Goal: Task Accomplishment & Management: Use online tool/utility

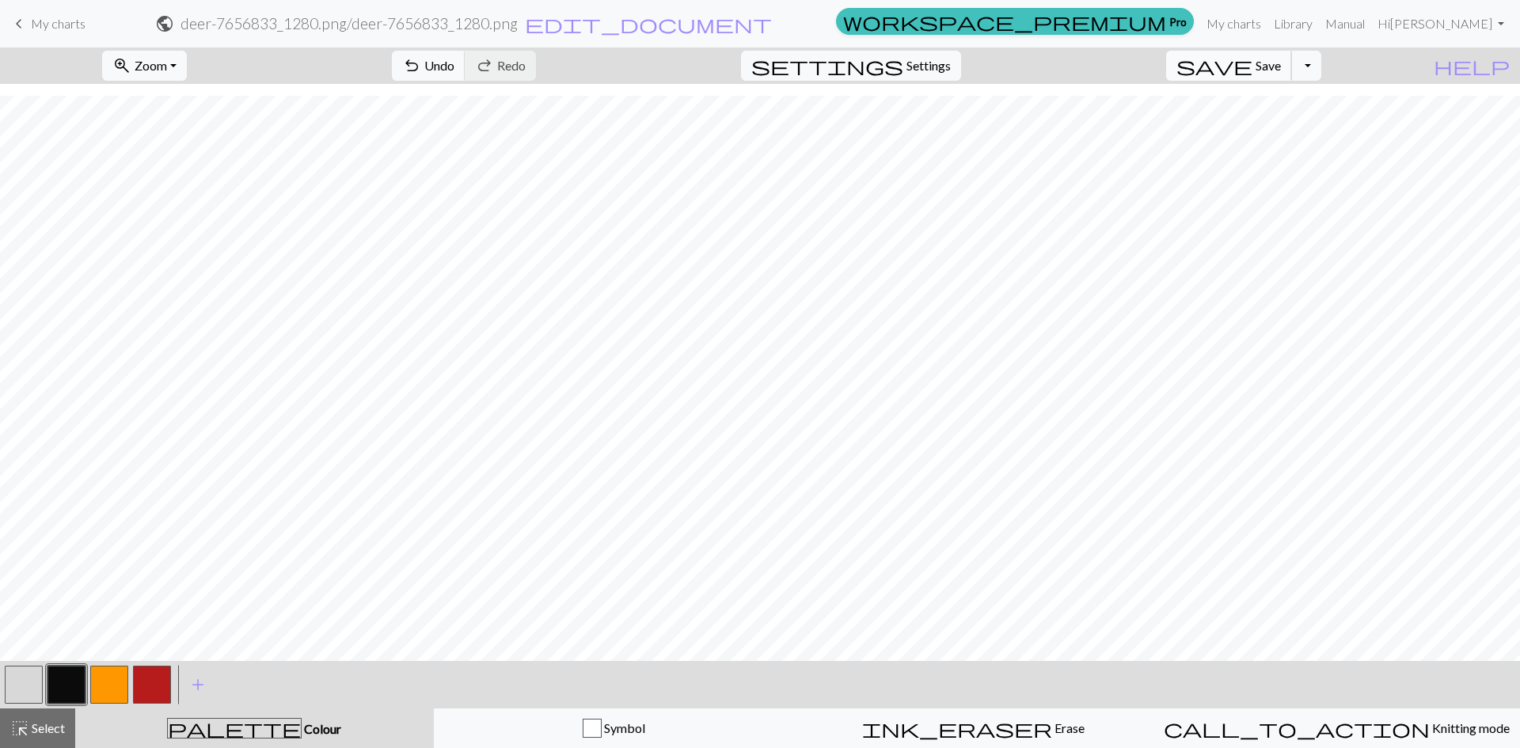
click at [1281, 71] on span "Save" at bounding box center [1268, 65] width 25 height 15
click at [1281, 70] on span "Save" at bounding box center [1268, 65] width 25 height 15
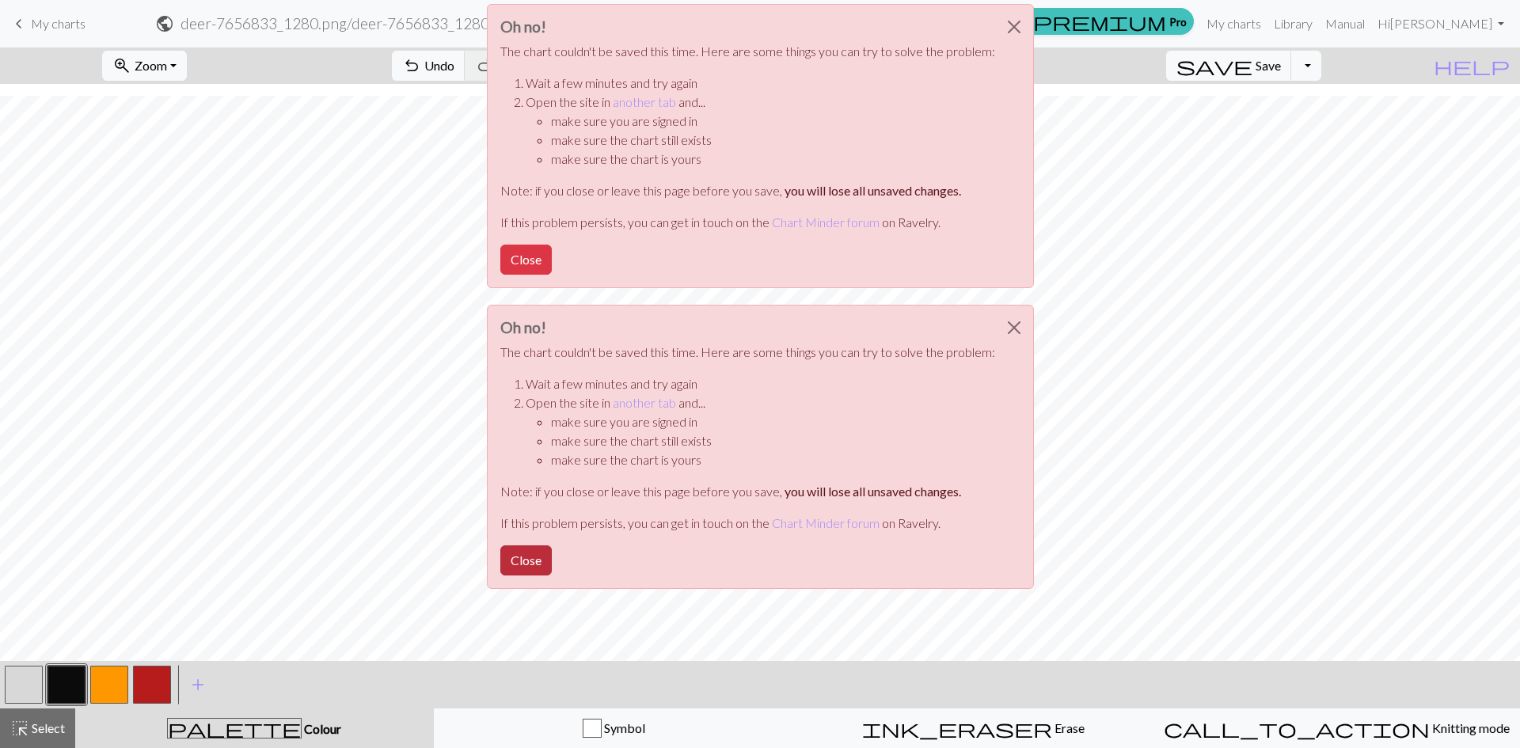
click at [517, 554] on button "Close" at bounding box center [525, 561] width 51 height 30
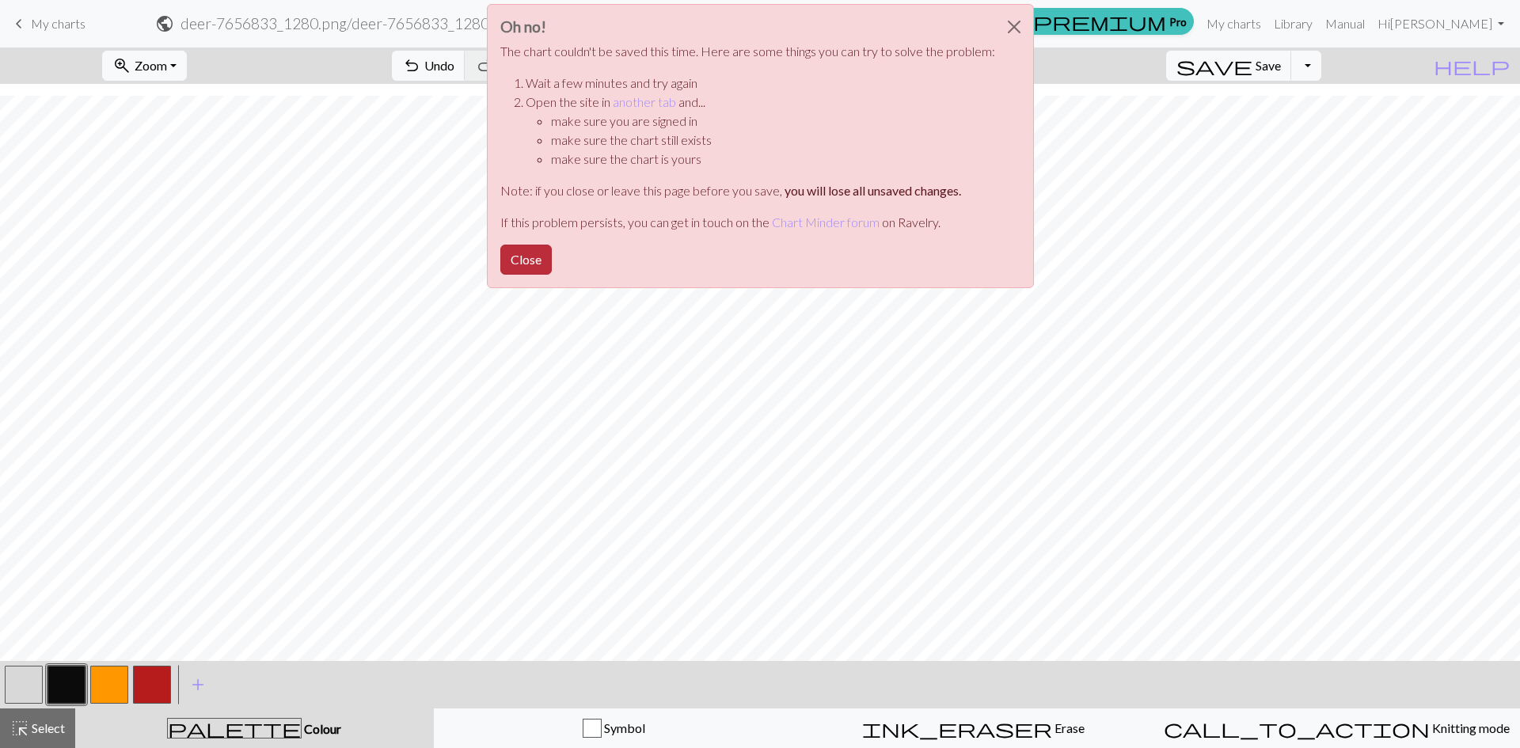
click at [530, 264] on button "Close" at bounding box center [525, 260] width 51 height 30
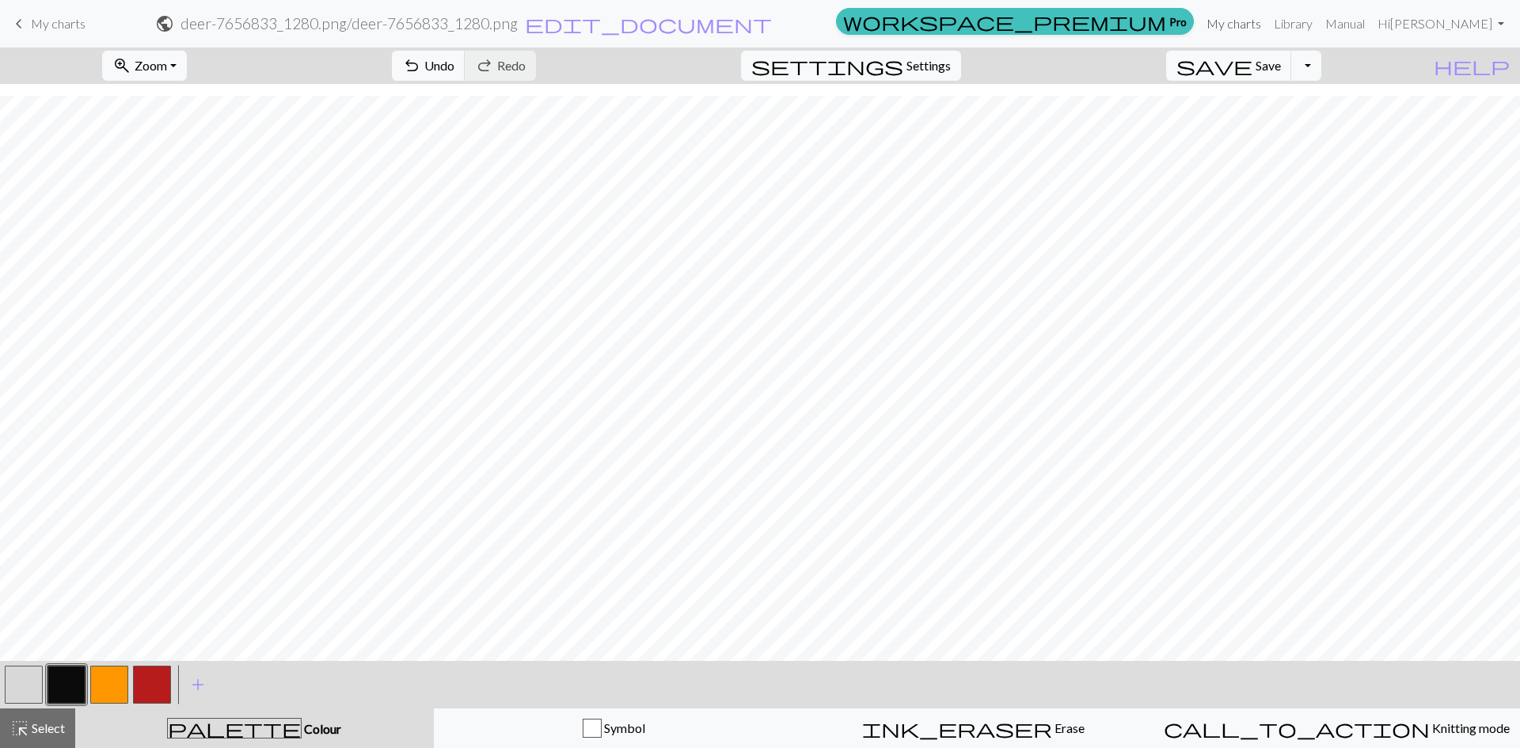
click at [1268, 21] on link "My charts" at bounding box center [1233, 24] width 67 height 32
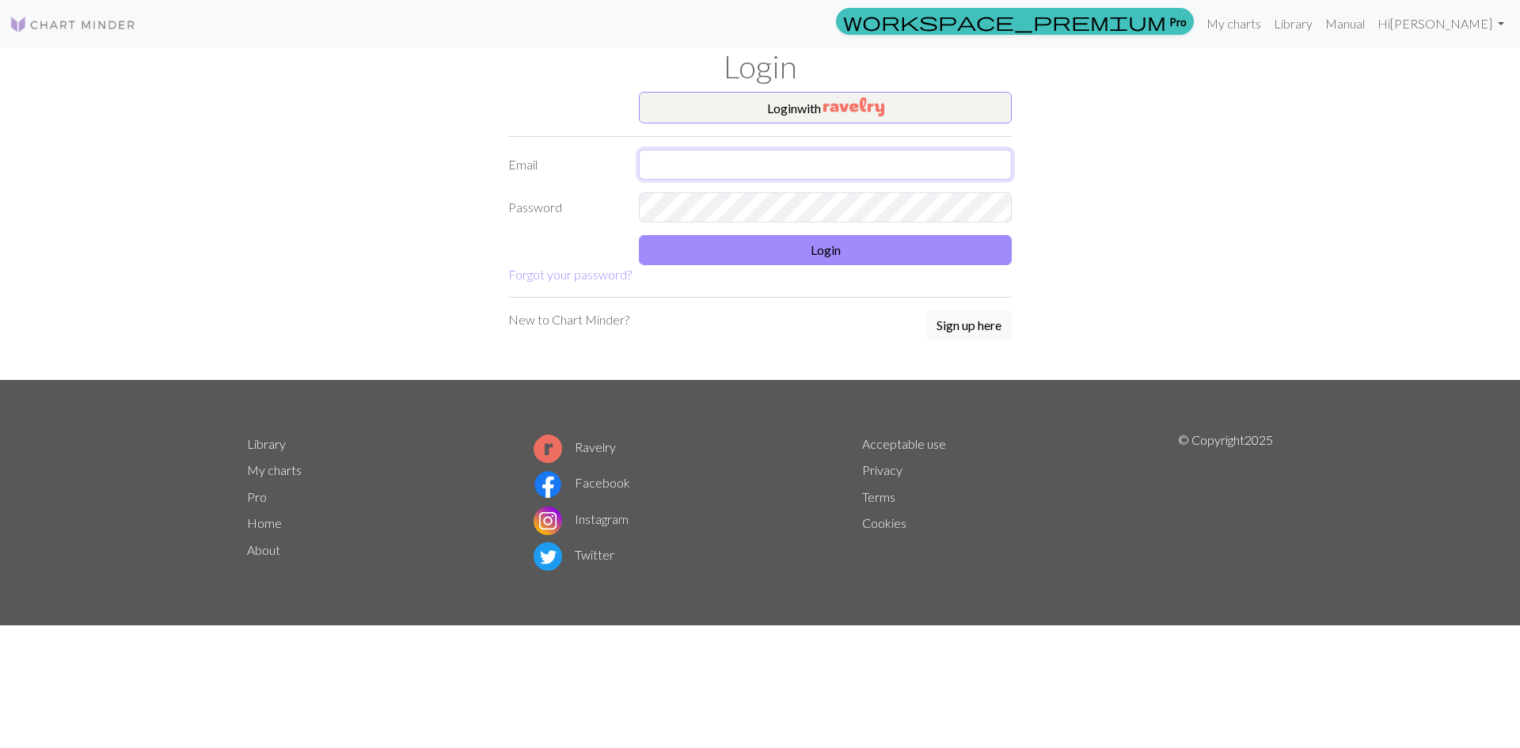
click at [803, 162] on input "text" at bounding box center [825, 165] width 373 height 30
type input "amigalska@yahoo.co.uk"
click at [862, 252] on button "Login" at bounding box center [825, 250] width 373 height 30
click at [715, 167] on input "text" at bounding box center [825, 165] width 373 height 30
type input "amigalska@yahoo.co.uk"
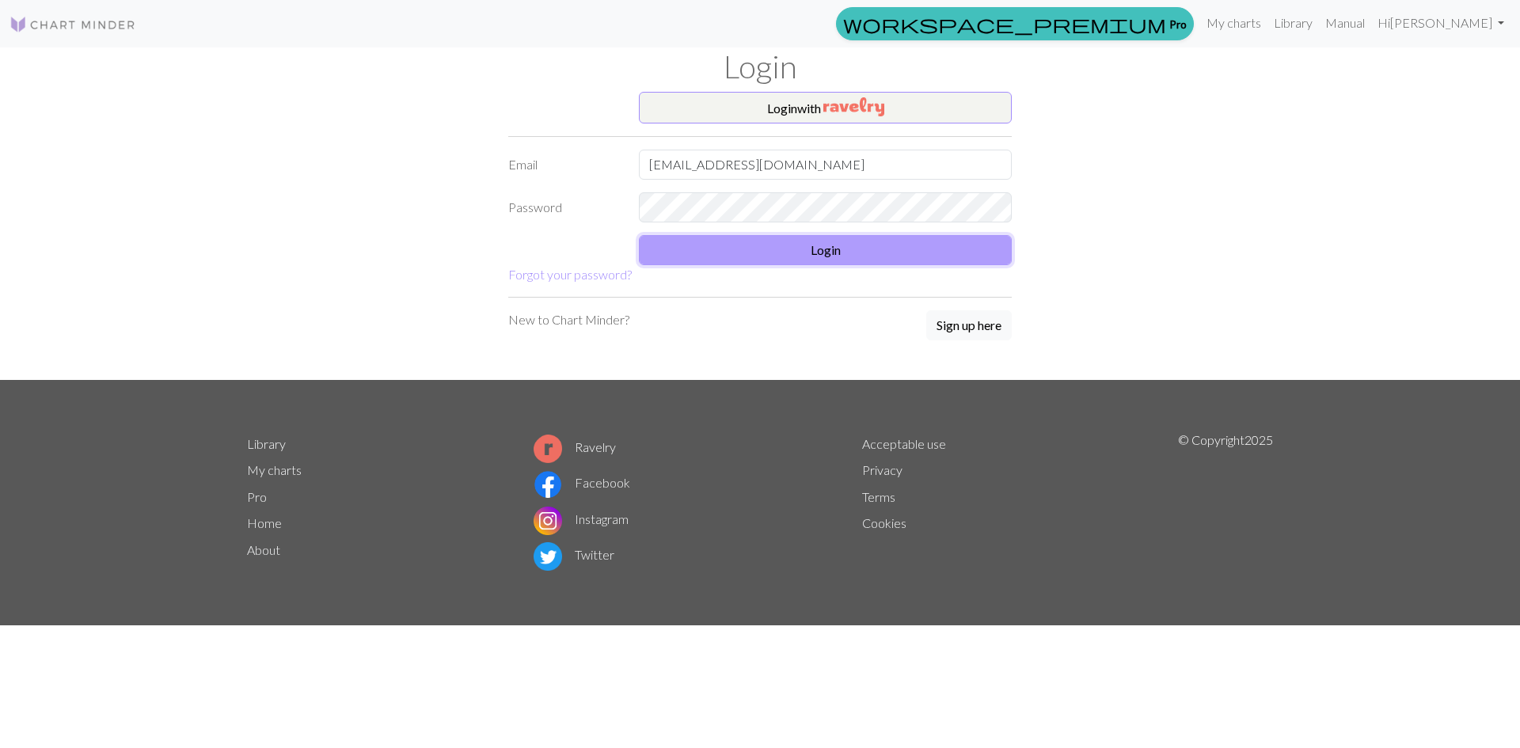
click at [755, 257] on button "Login" at bounding box center [825, 250] width 373 height 30
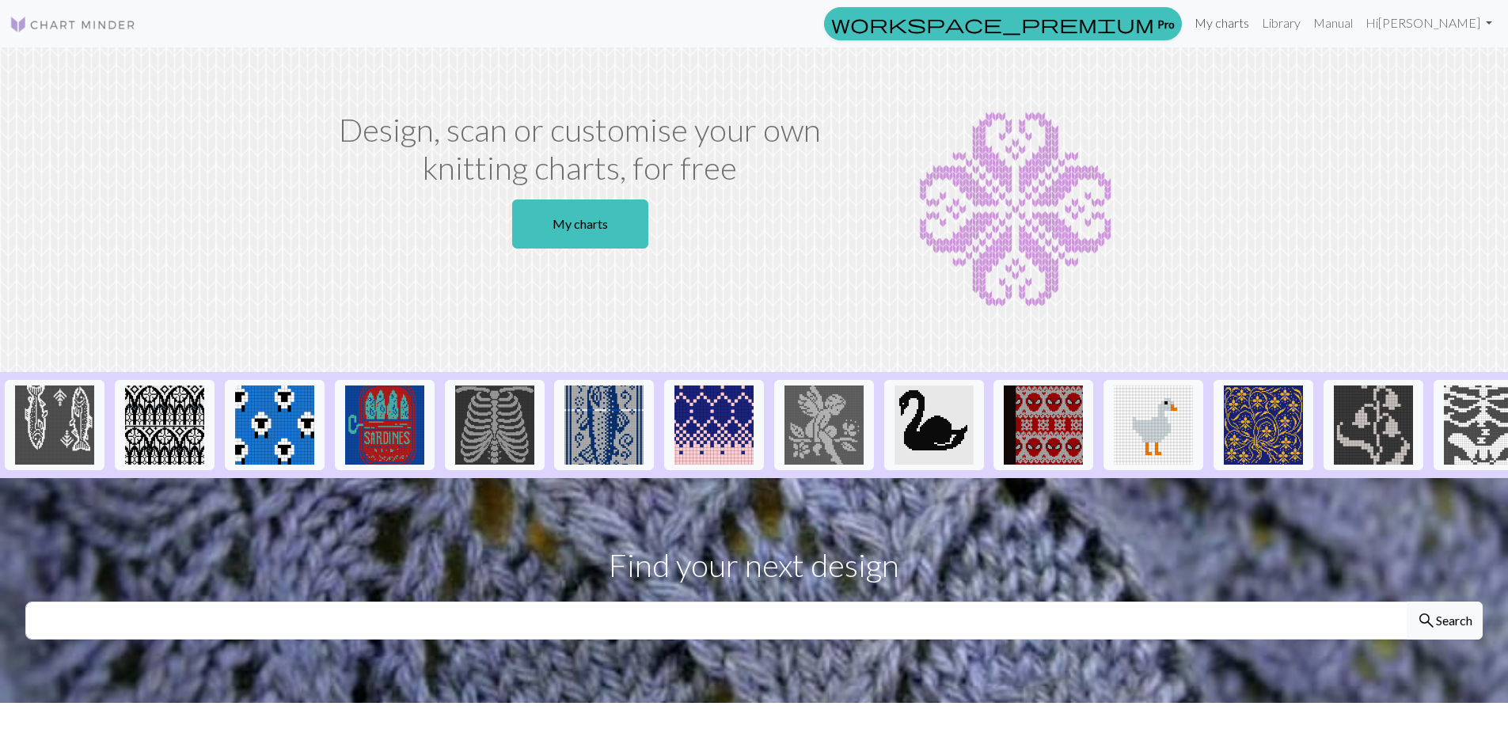
click at [1256, 21] on link "My charts" at bounding box center [1221, 23] width 67 height 32
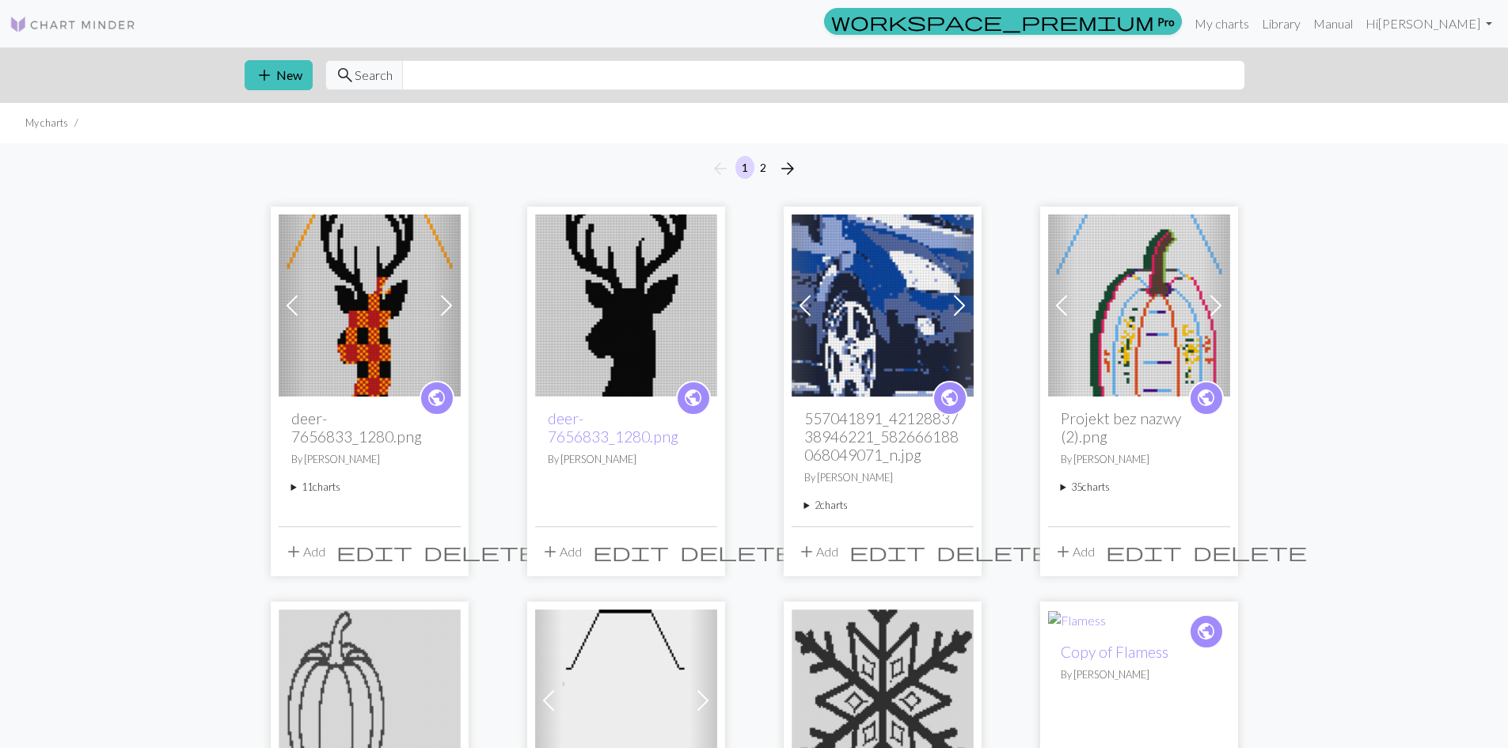
click at [409, 292] on img at bounding box center [370, 306] width 182 height 182
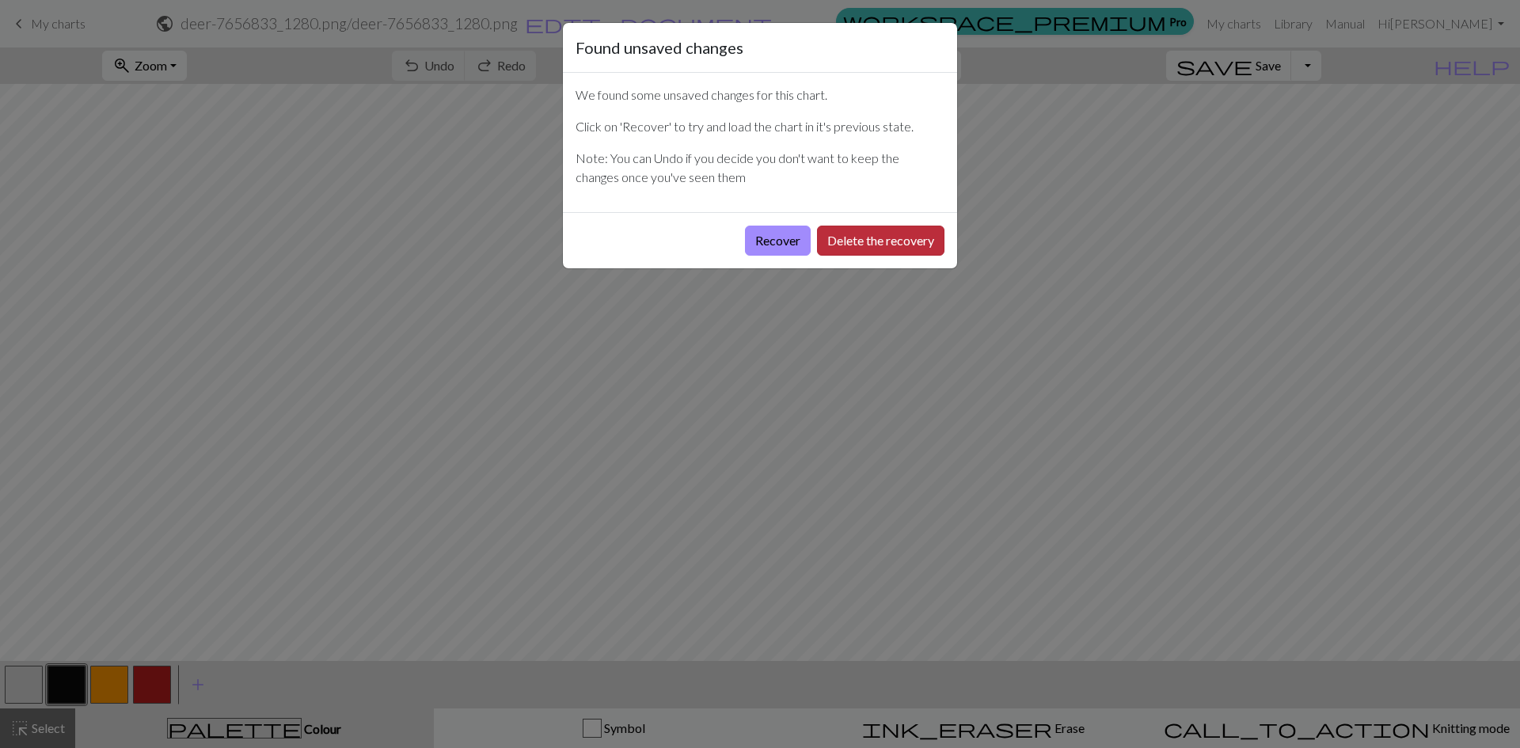
click at [894, 243] on button "Delete the recovery" at bounding box center [880, 241] width 127 height 30
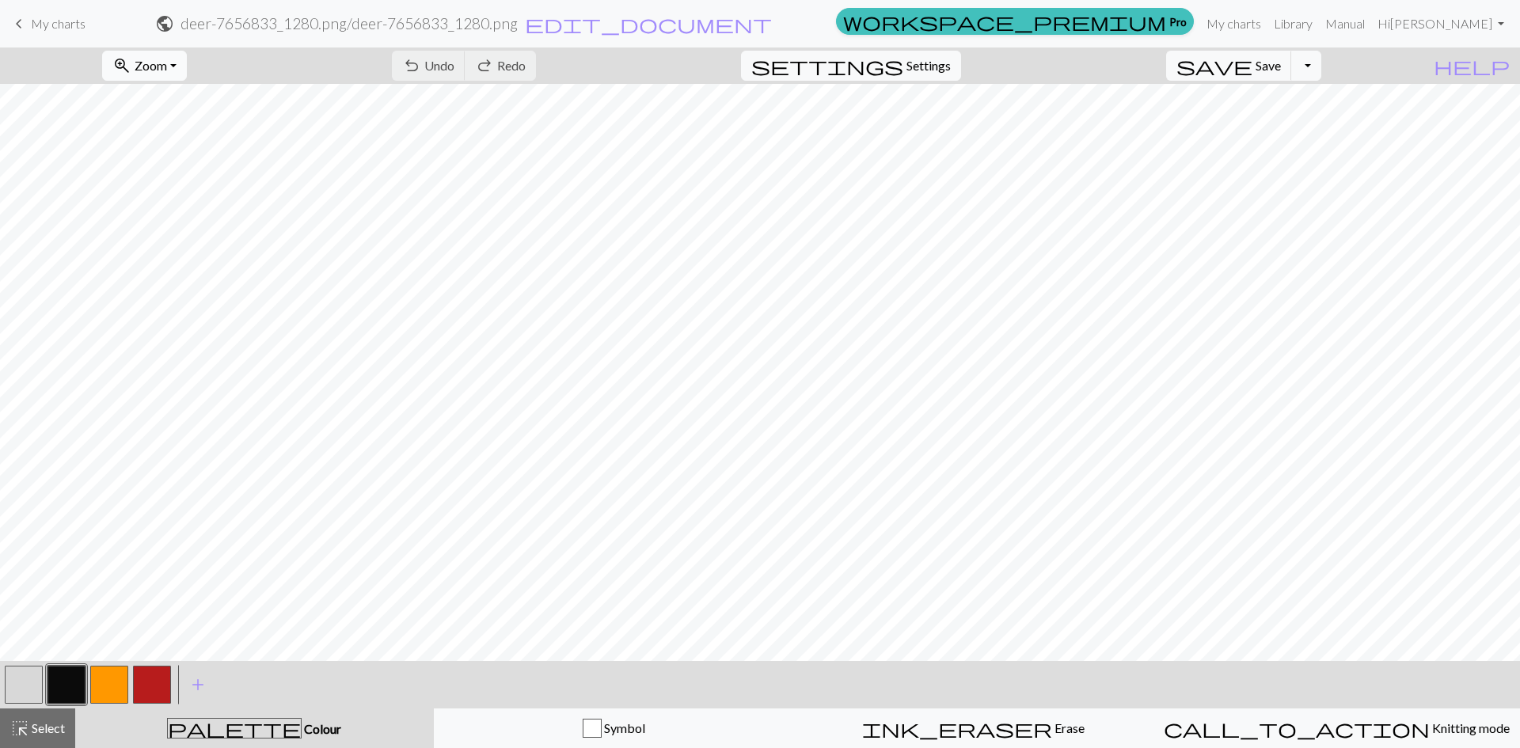
click at [167, 70] on span "Zoom" at bounding box center [151, 65] width 32 height 15
click at [181, 96] on button "Fit all" at bounding box center [165, 100] width 125 height 25
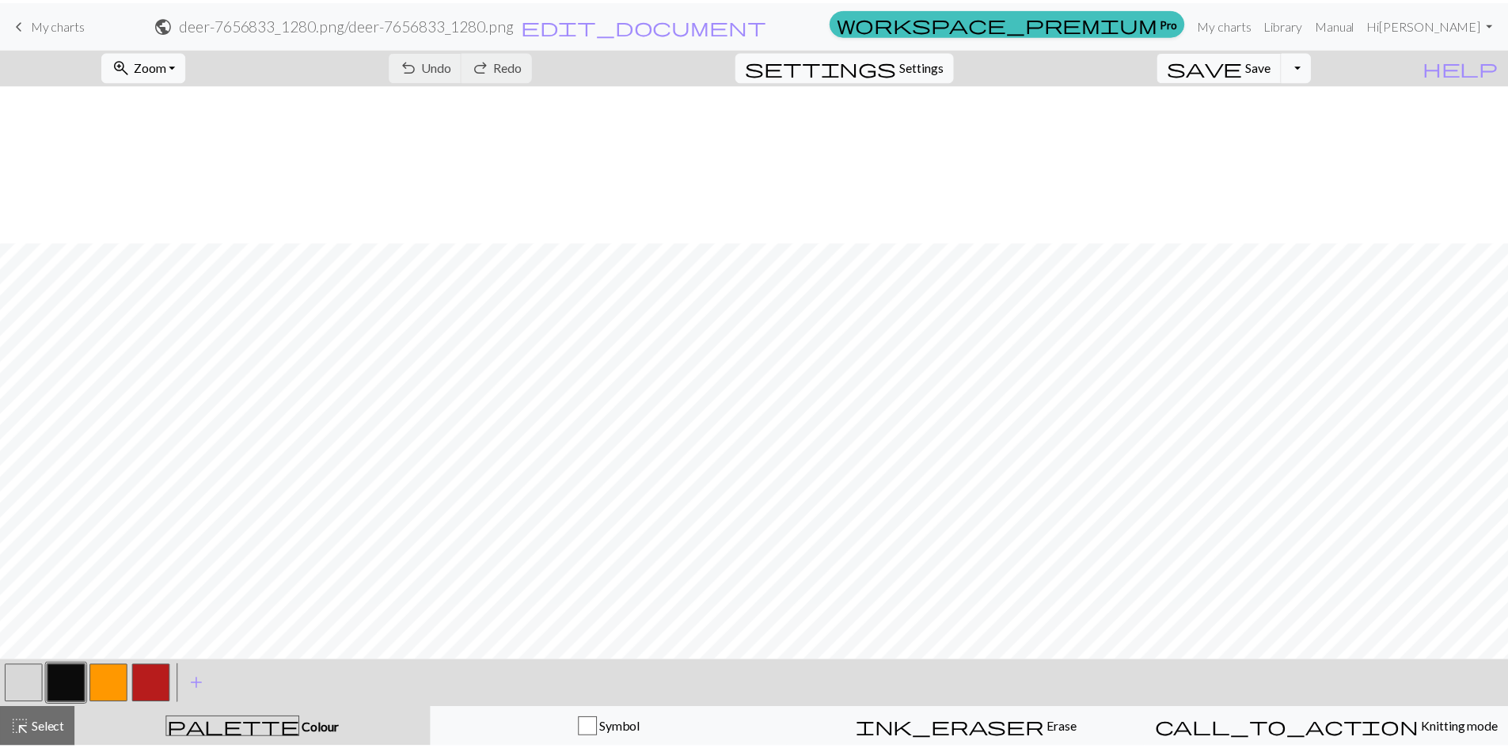
scroll to position [158, 0]
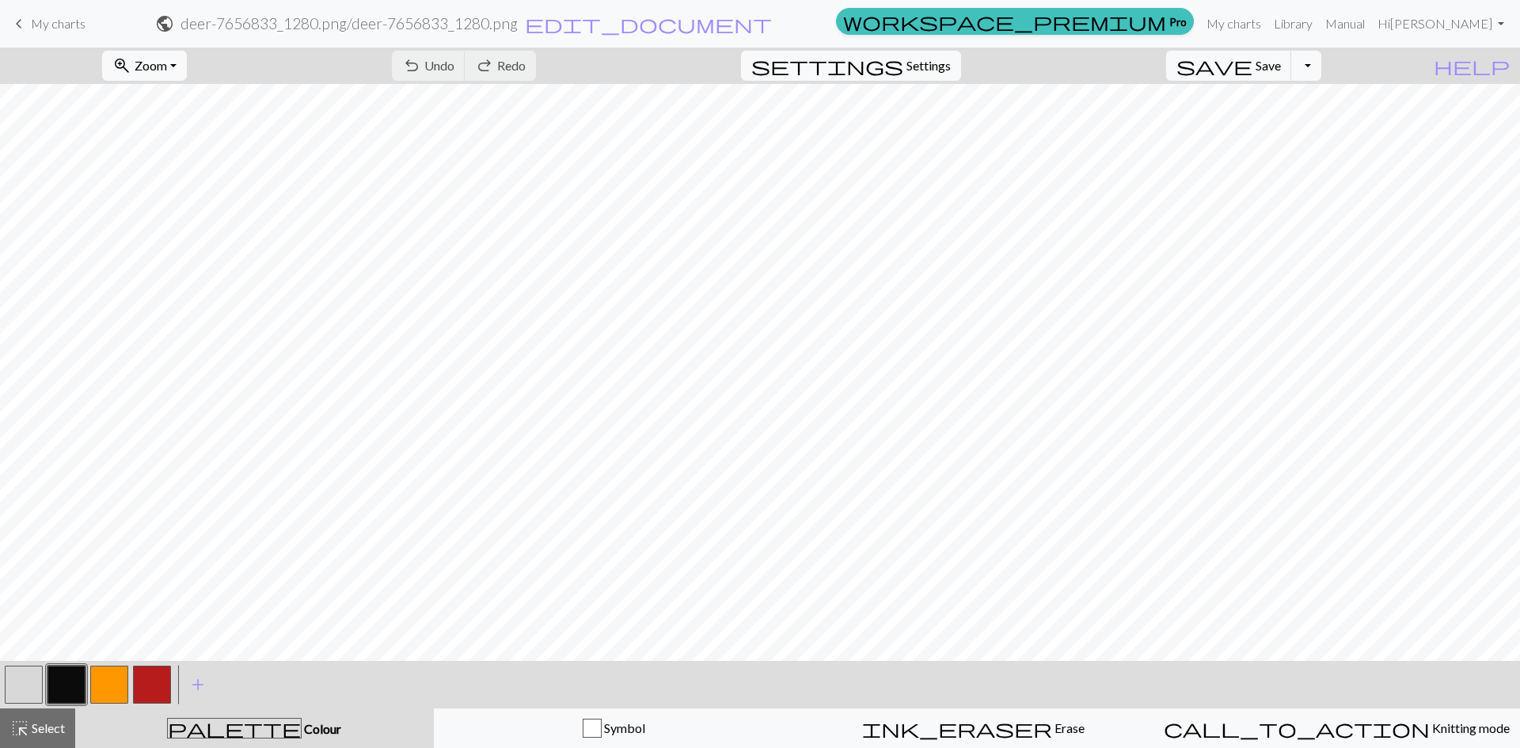
drag, startPoint x: 109, startPoint y: 682, endPoint x: 117, endPoint y: 664, distance: 19.1
click at [108, 681] on button "button" at bounding box center [109, 685] width 38 height 38
click at [143, 675] on button "button" at bounding box center [152, 685] width 38 height 38
click at [160, 678] on button "button" at bounding box center [152, 685] width 38 height 38
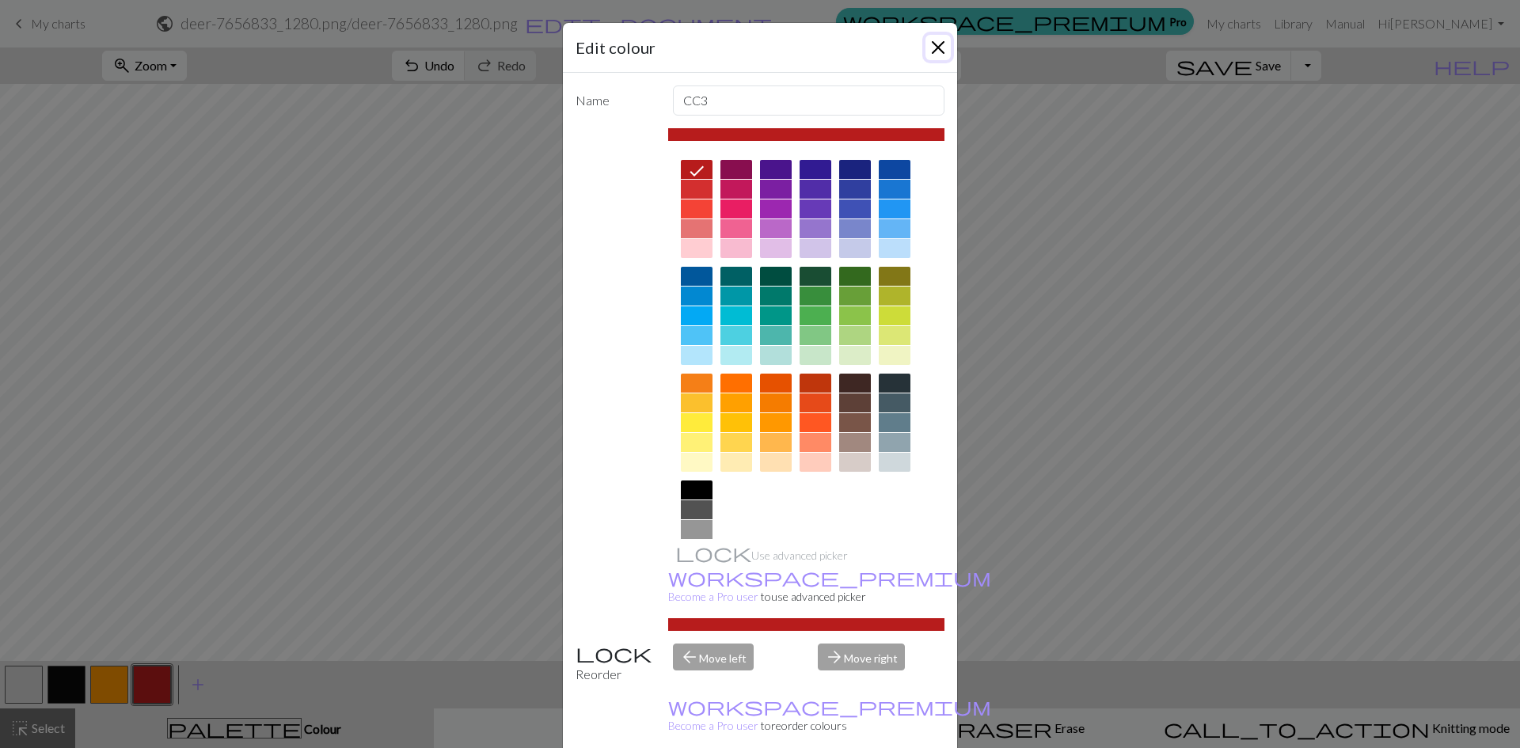
click at [931, 49] on button "Close" at bounding box center [938, 47] width 25 height 25
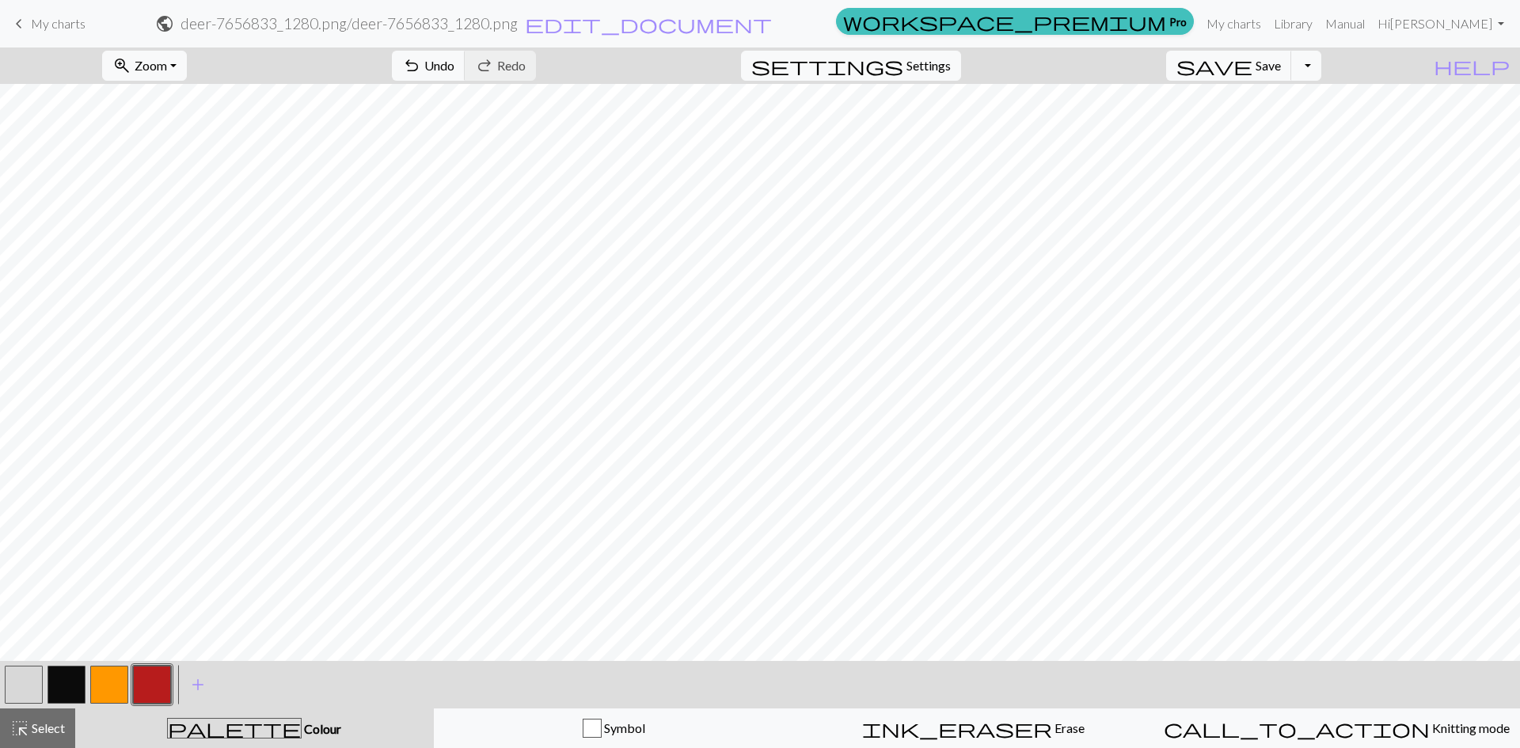
click at [105, 682] on button "button" at bounding box center [109, 685] width 38 height 38
click at [156, 685] on button "button" at bounding box center [152, 685] width 38 height 38
click at [106, 677] on button "button" at bounding box center [109, 685] width 38 height 38
click at [1281, 64] on span "Save" at bounding box center [1268, 65] width 25 height 15
click at [1321, 69] on button "Toggle Dropdown" at bounding box center [1306, 66] width 30 height 30
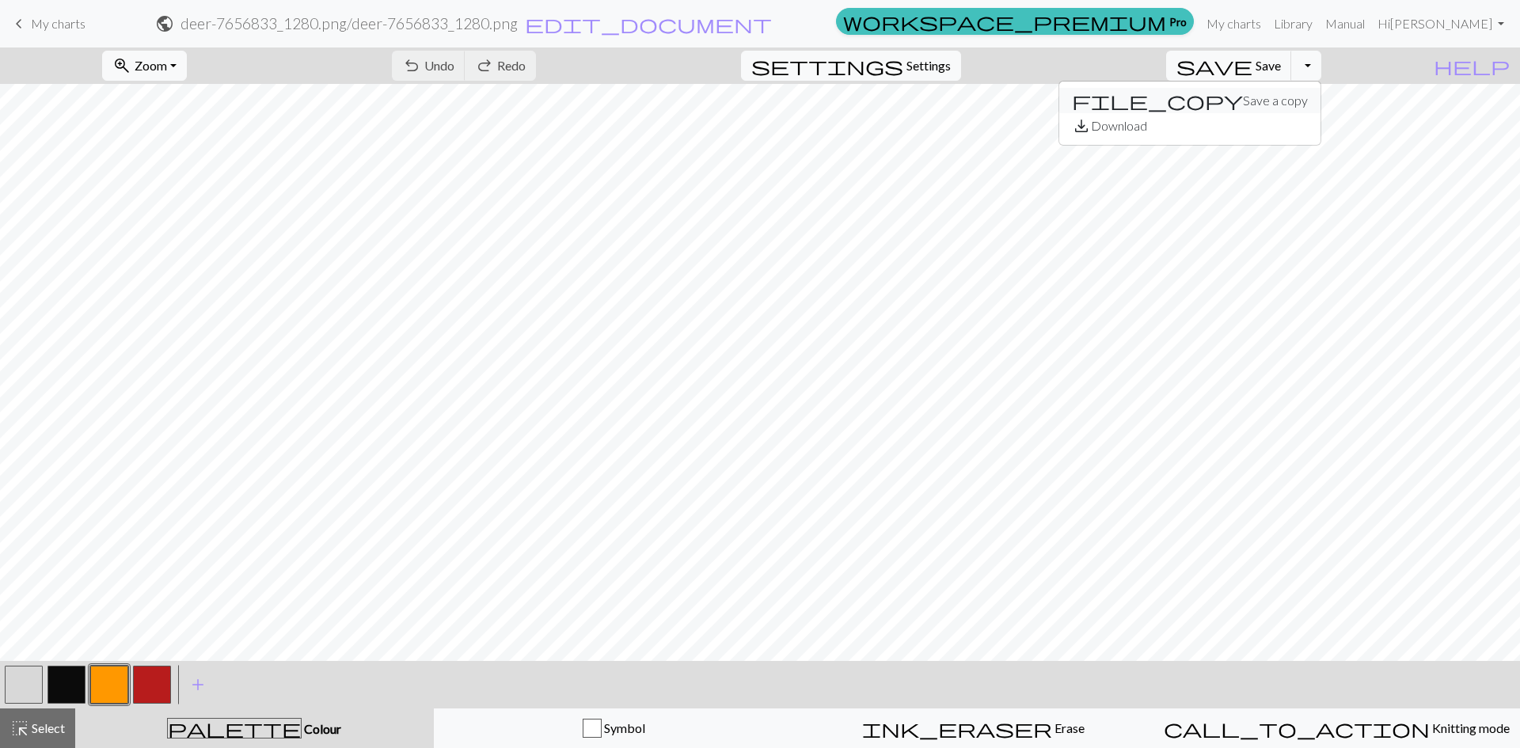
click at [1288, 99] on button "file_copy Save a copy" at bounding box center [1189, 100] width 261 height 25
click at [1268, 21] on link "My charts" at bounding box center [1233, 24] width 67 height 32
